Goal: Task Accomplishment & Management: Manage account settings

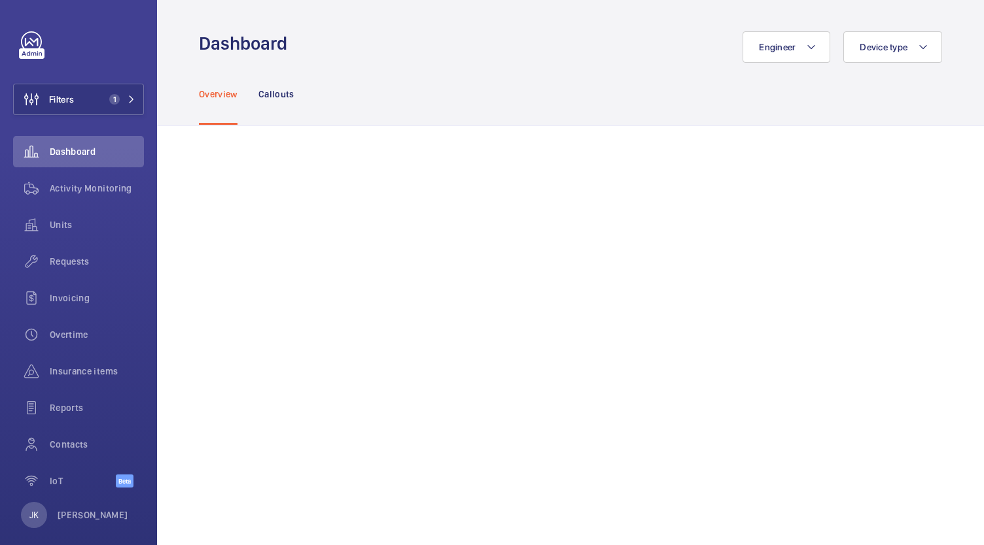
scroll to position [506, 0]
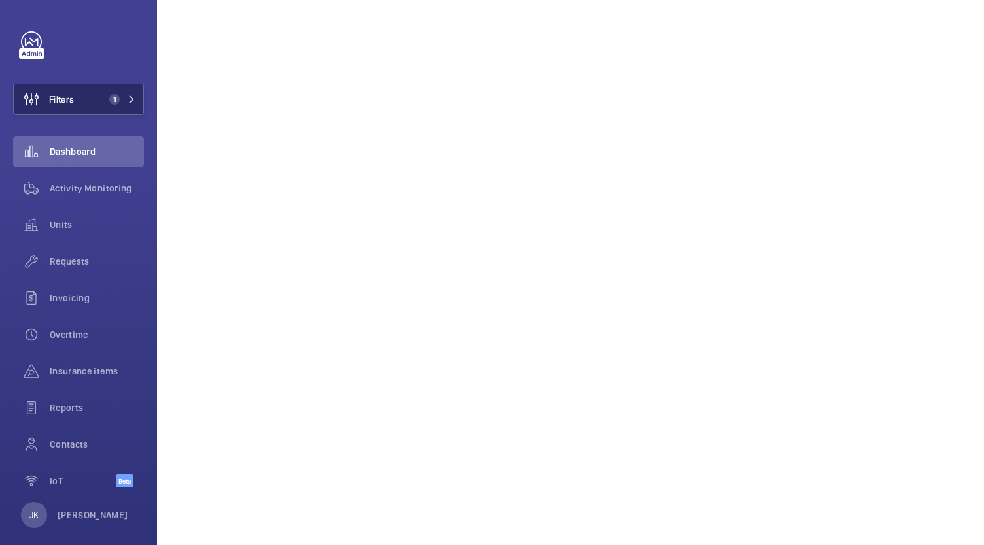
click at [104, 99] on span "1" at bounding box center [112, 99] width 16 height 10
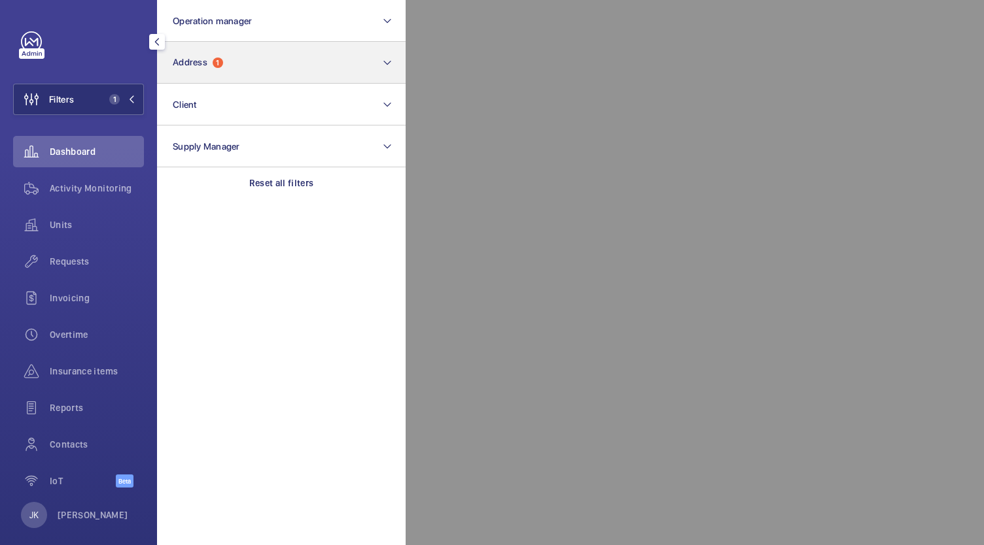
click at [310, 56] on button "Address 1" at bounding box center [281, 63] width 249 height 42
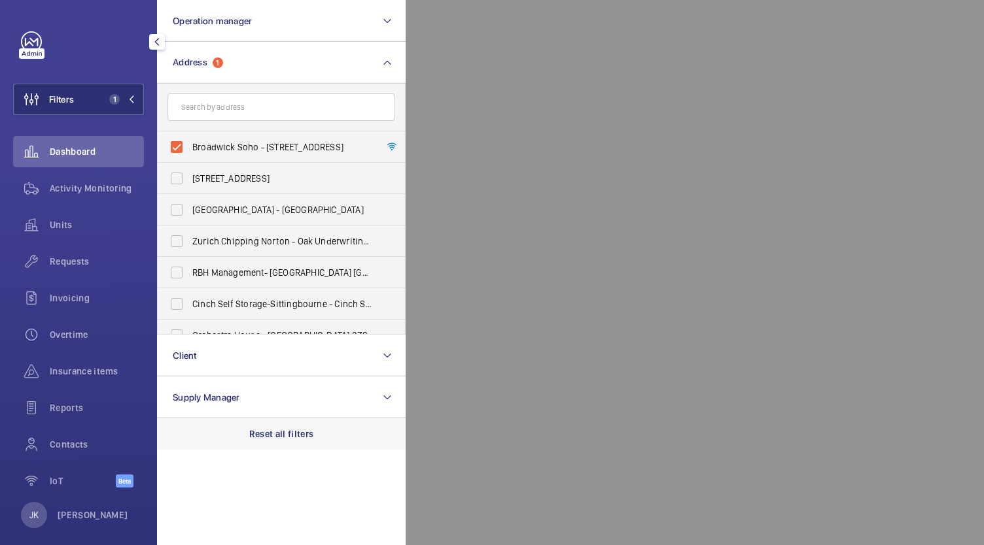
click at [298, 434] on p "Reset all filters" at bounding box center [281, 434] width 65 height 13
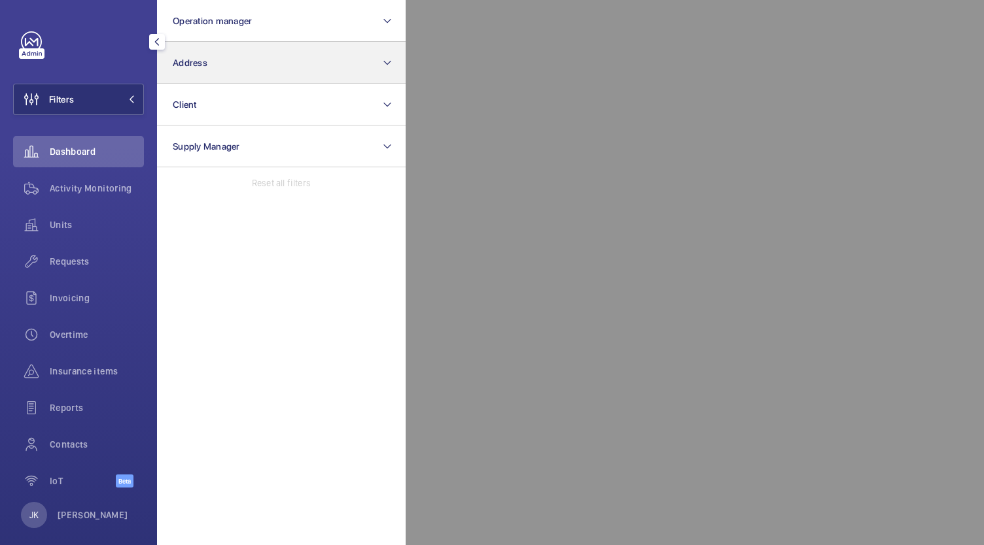
click at [387, 61] on mat-icon at bounding box center [387, 63] width 10 height 16
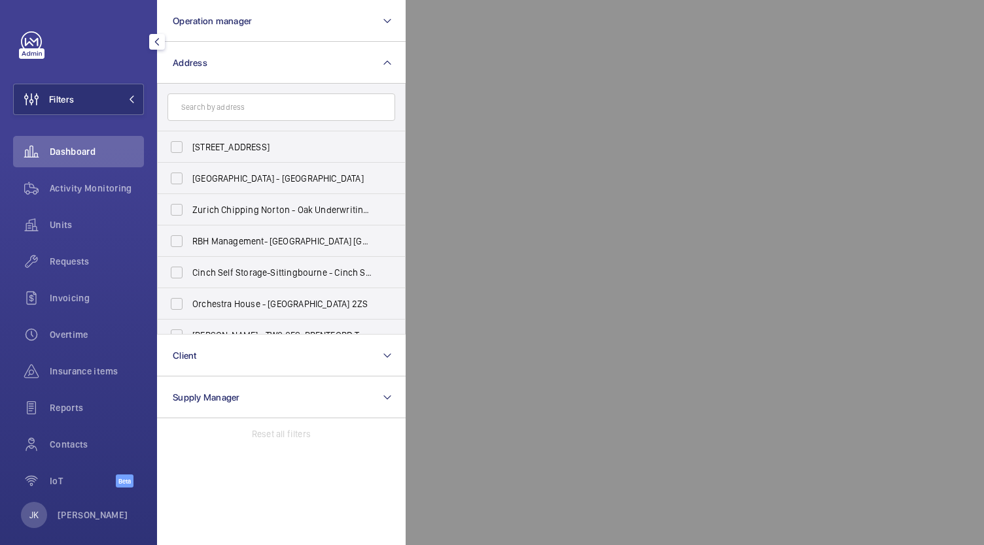
click at [295, 110] on input "text" at bounding box center [281, 107] width 228 height 27
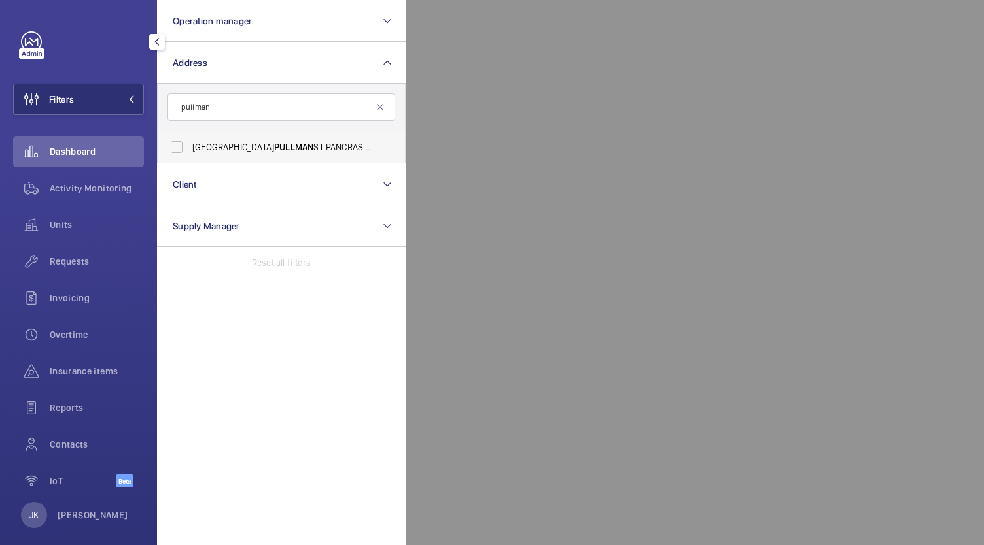
type input "pullman"
click at [266, 161] on label "LONDON PULLMAN ST PANCRAS - H5309, [GEOGRAPHIC_DATA], [STREET_ADDRESS]" at bounding box center [272, 146] width 228 height 31
click at [190, 160] on input "LONDON PULLMAN ST PANCRAS - H5309, [GEOGRAPHIC_DATA], [STREET_ADDRESS]" at bounding box center [177, 147] width 26 height 26
checkbox input "true"
click at [577, 300] on div at bounding box center [897, 272] width 984 height 545
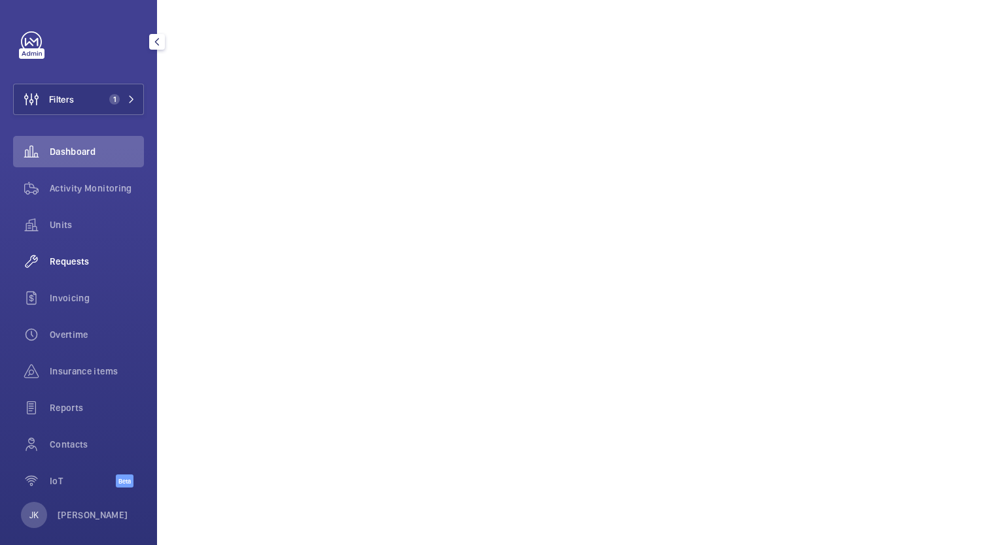
click at [82, 269] on div "Requests" at bounding box center [78, 261] width 131 height 31
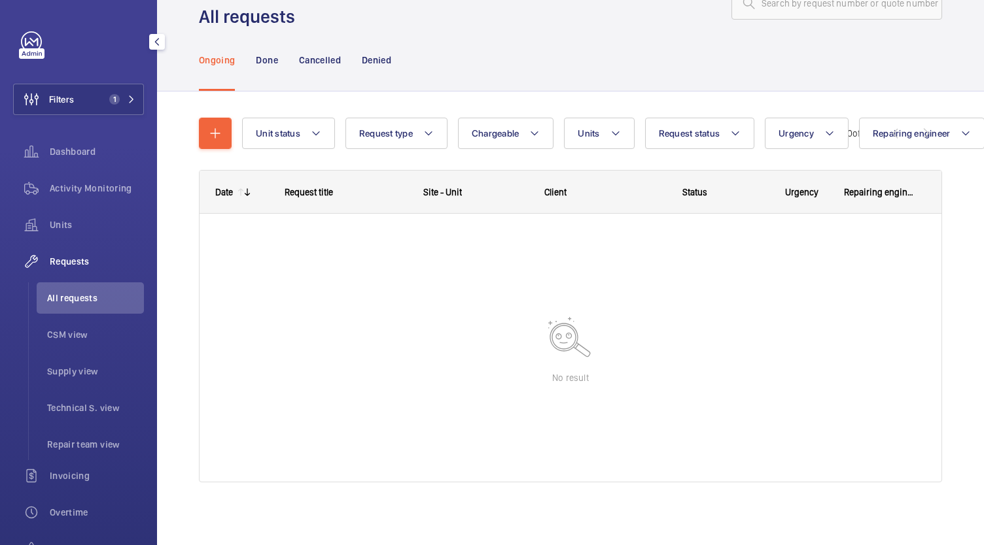
scroll to position [44, 0]
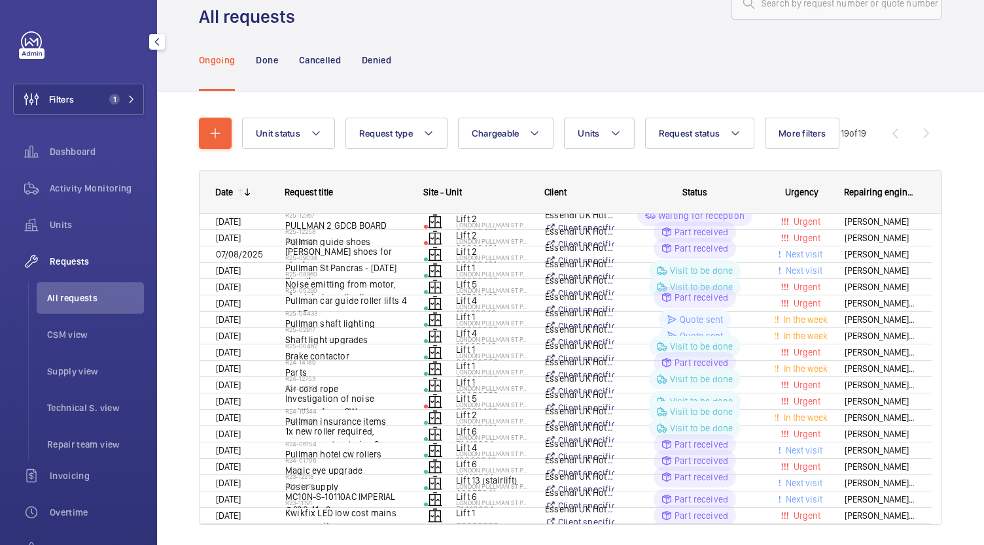
scroll to position [54, 0]
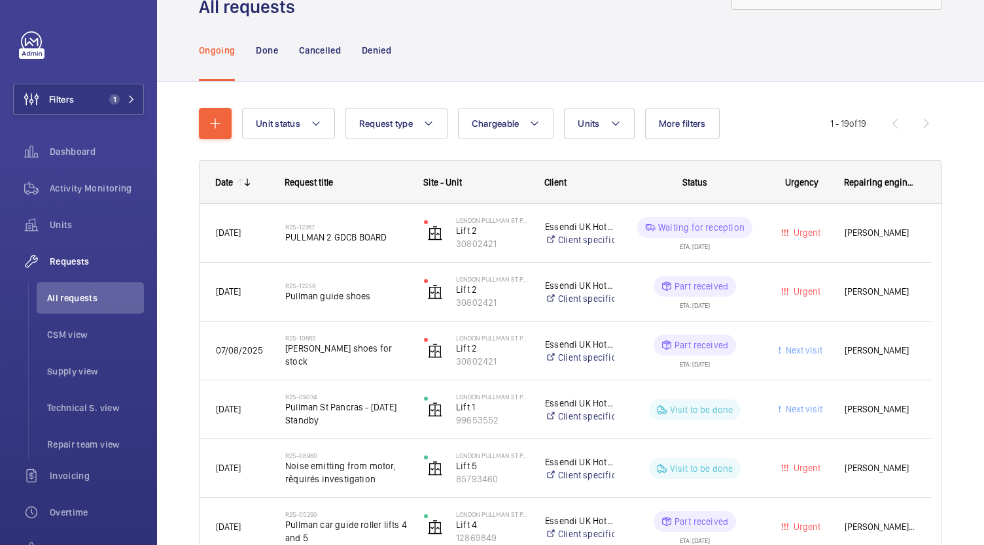
click at [318, 234] on span "PULLMAN 2 GDCB BOARD" at bounding box center [346, 237] width 122 height 13
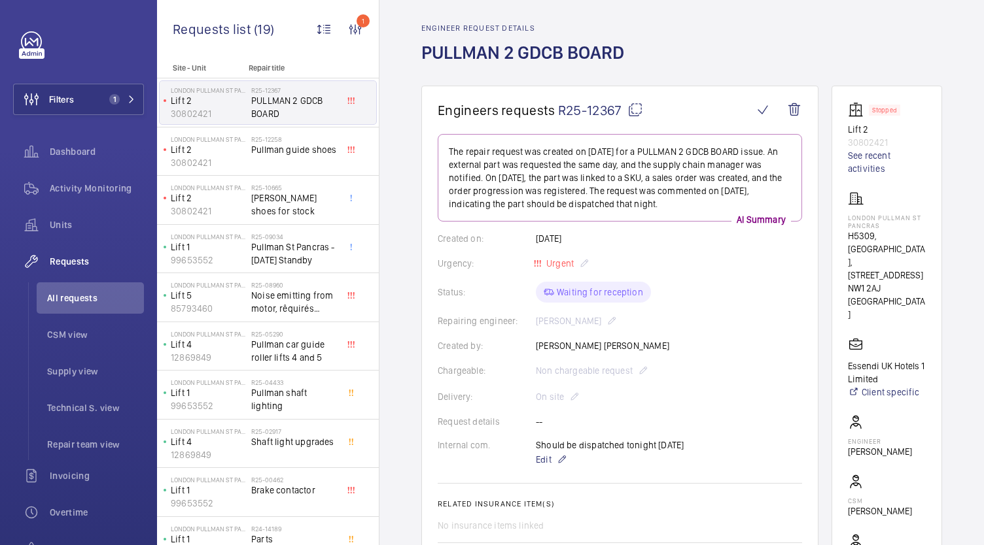
scroll to position [43, 0]
